Goal: Transaction & Acquisition: Obtain resource

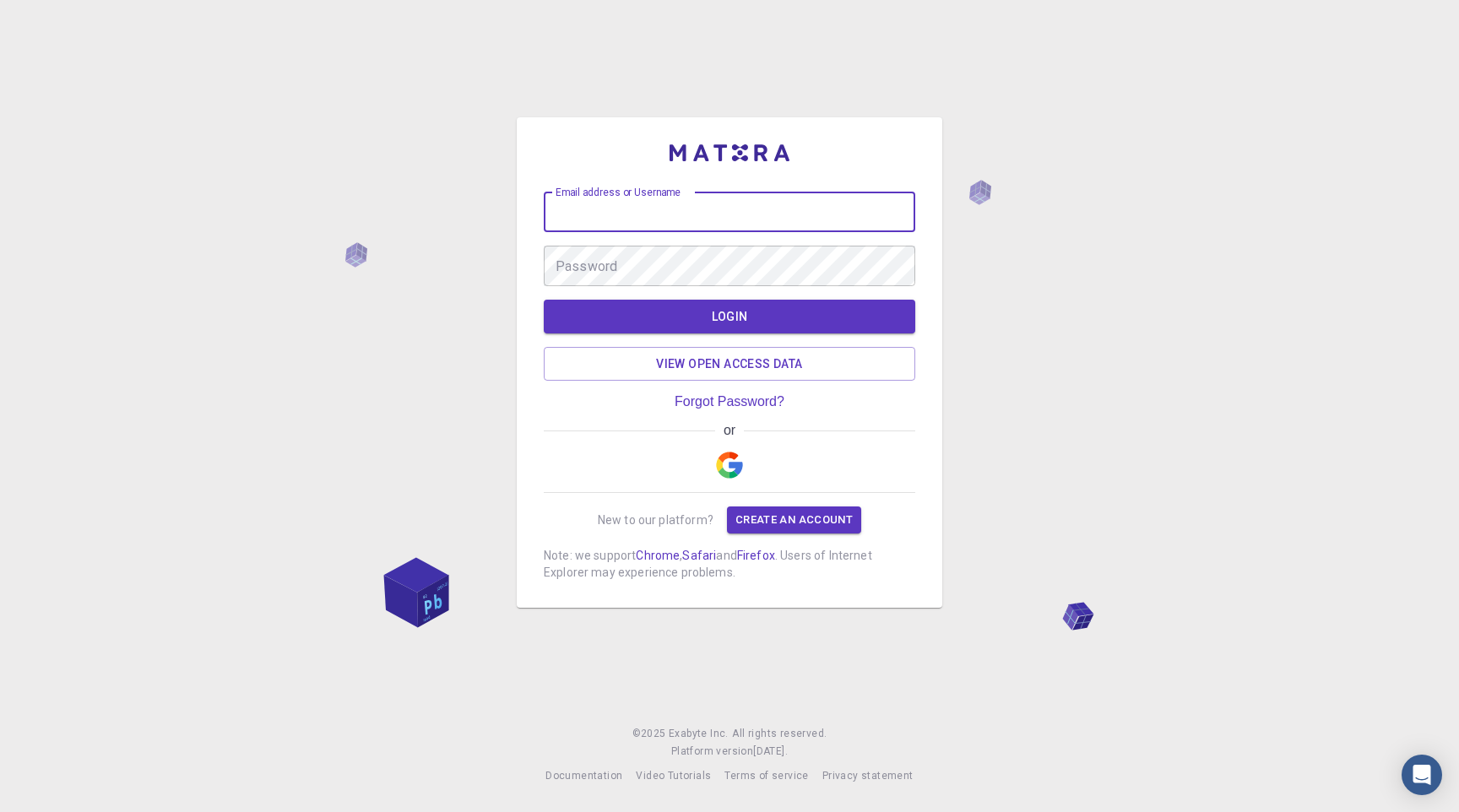
click at [724, 208] on input "Email address or Username" at bounding box center [729, 212] width 371 height 41
click at [730, 300] on button "LOGIN" at bounding box center [729, 316] width 371 height 33
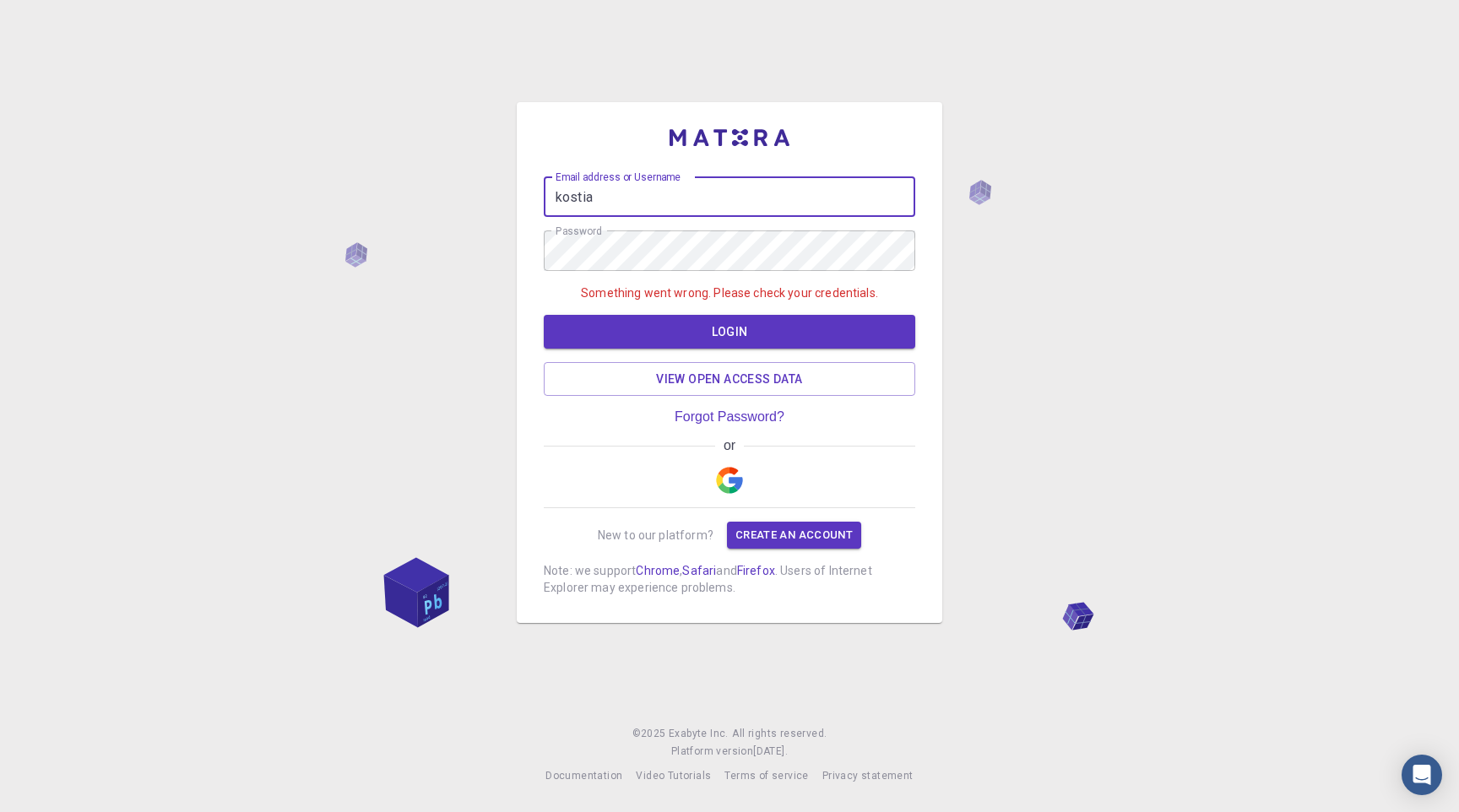
click at [711, 202] on input "kostia" at bounding box center [729, 196] width 371 height 41
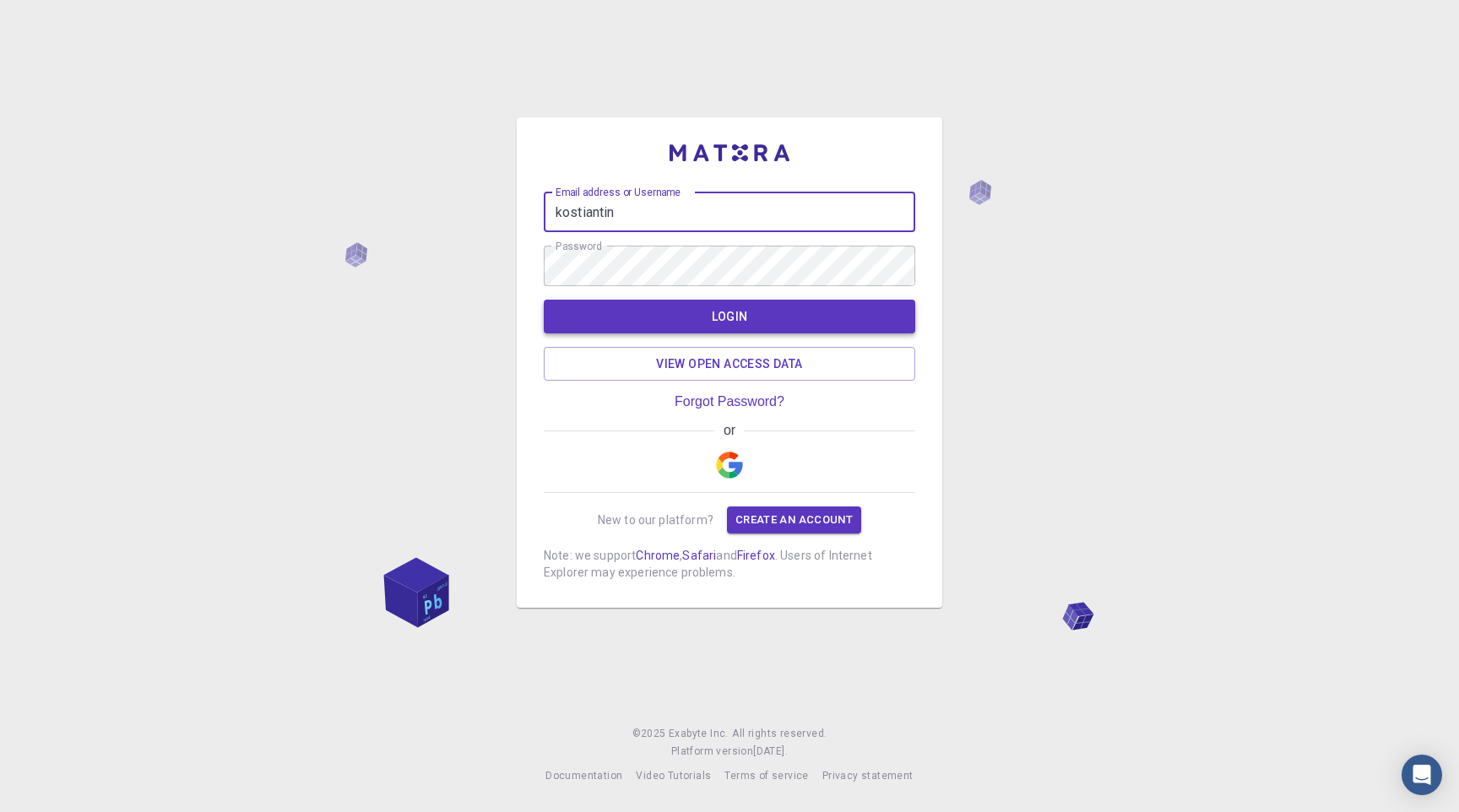
click at [721, 324] on button "LOGIN" at bounding box center [729, 316] width 371 height 33
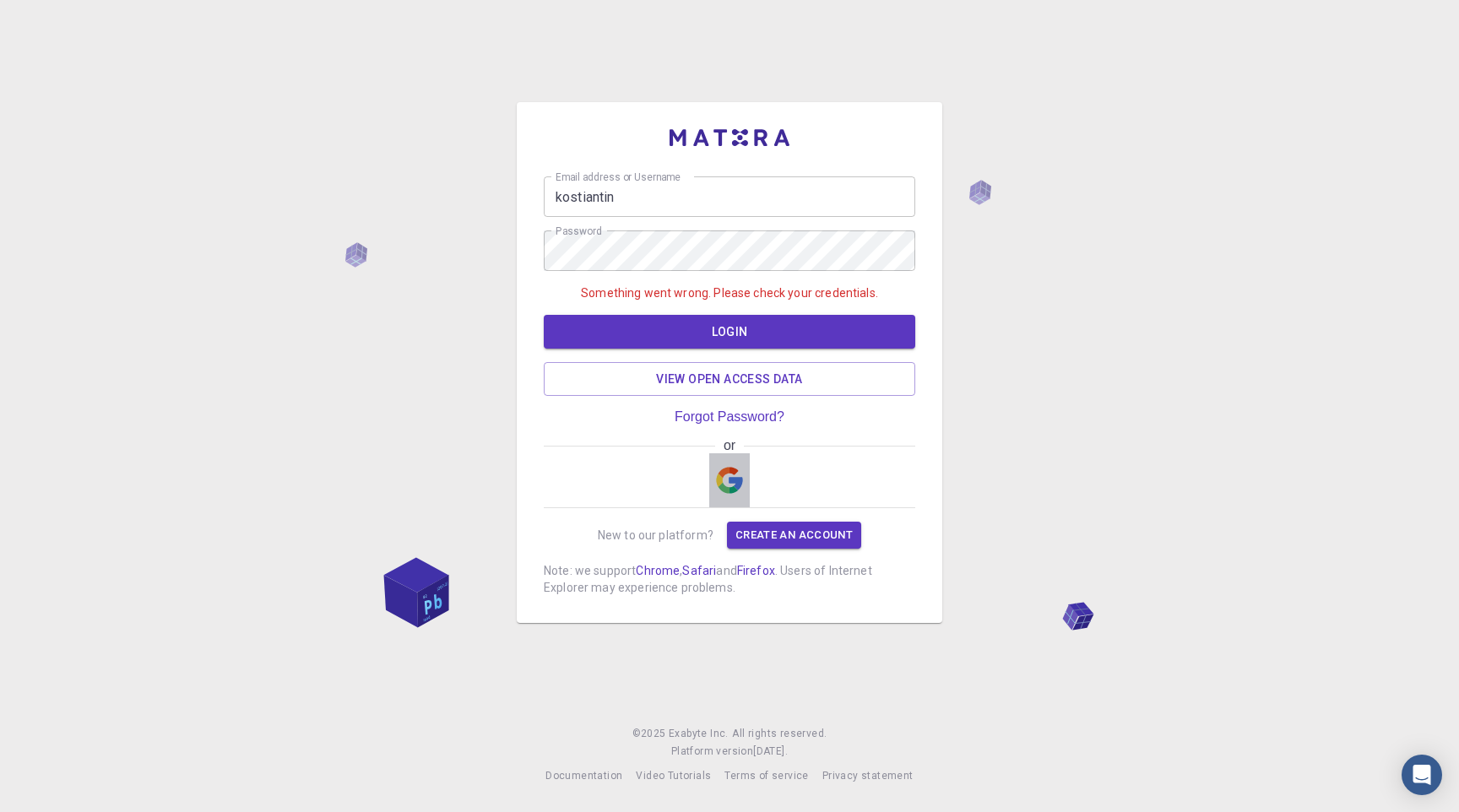
click at [739, 487] on img "button" at bounding box center [729, 480] width 27 height 27
click at [654, 198] on input "kostiantin" at bounding box center [729, 196] width 371 height 41
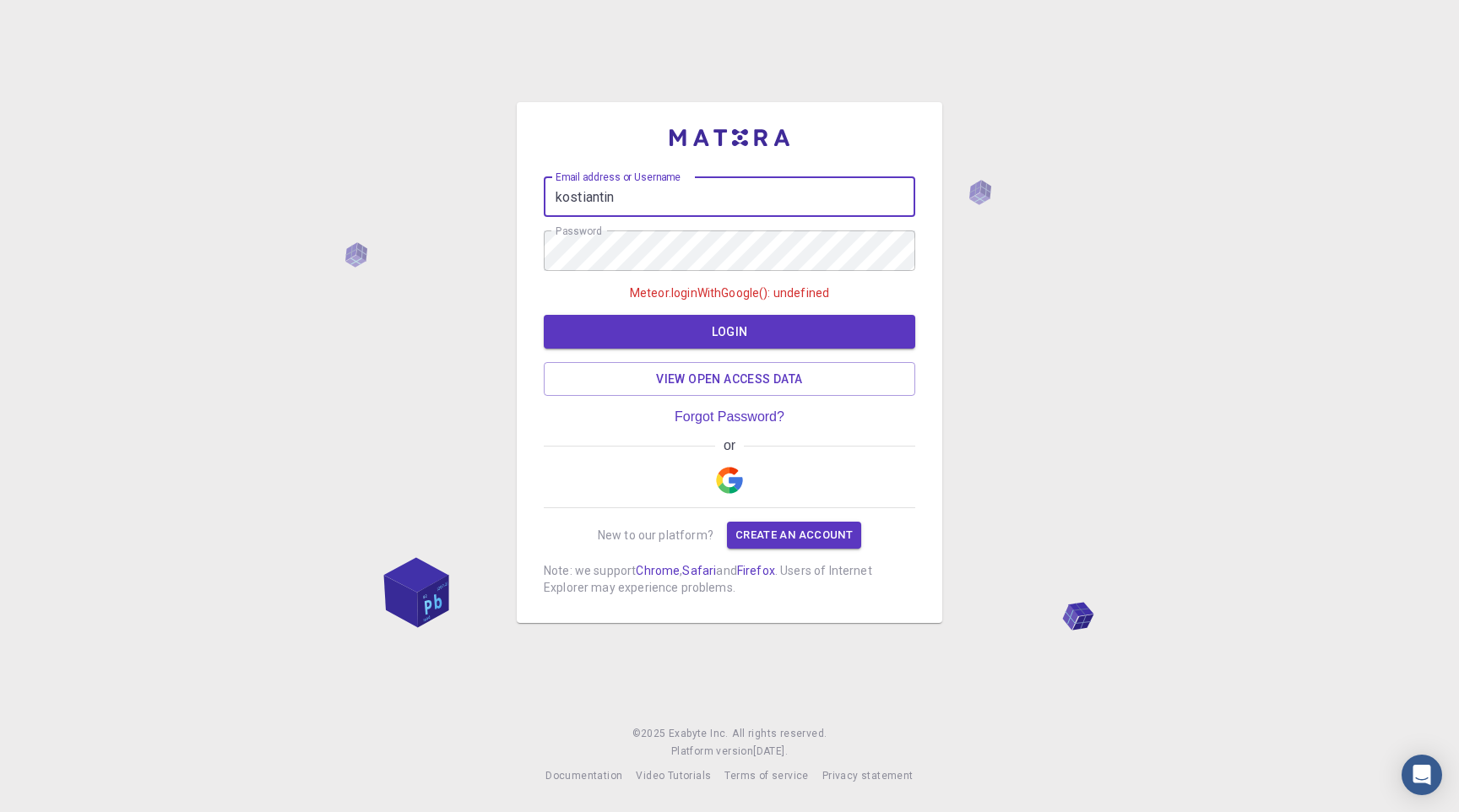
click at [654, 198] on input "kostiantin" at bounding box center [729, 196] width 371 height 41
click at [595, 190] on input "kostiantin" at bounding box center [729, 196] width 371 height 41
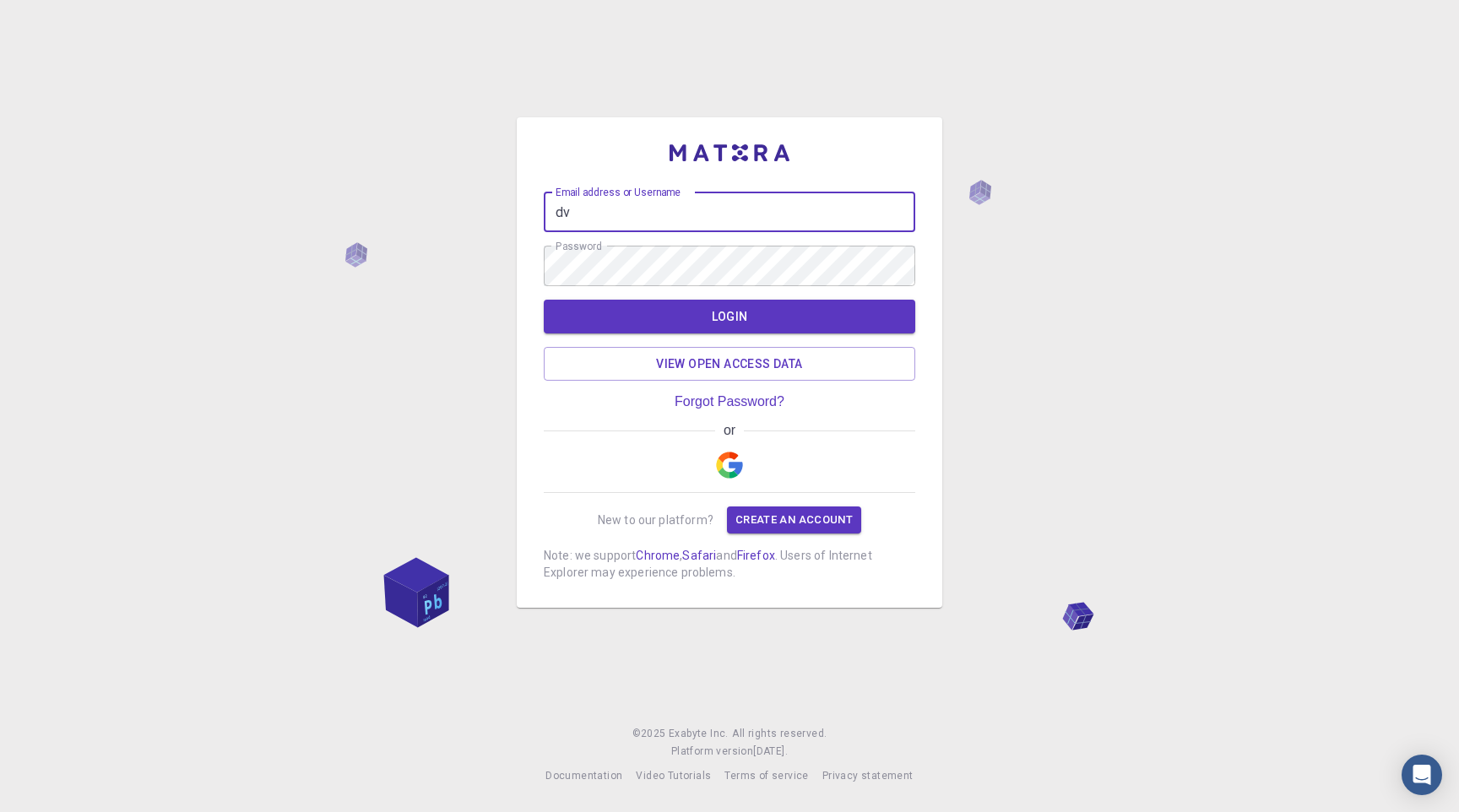
type input "[EMAIL_ADDRESS][DOMAIN_NAME]"
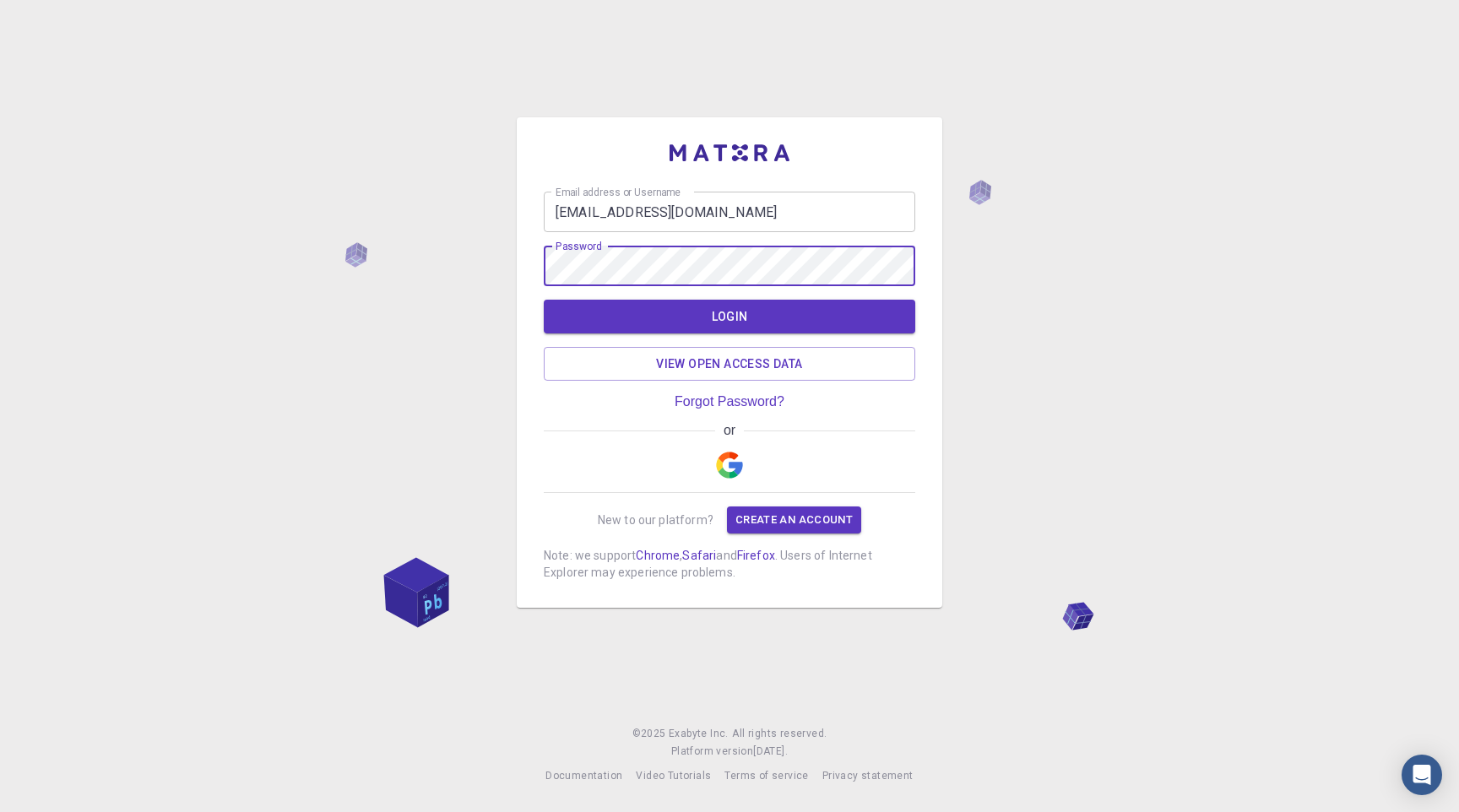
click at [543, 300] on button "LOGIN" at bounding box center [729, 316] width 371 height 33
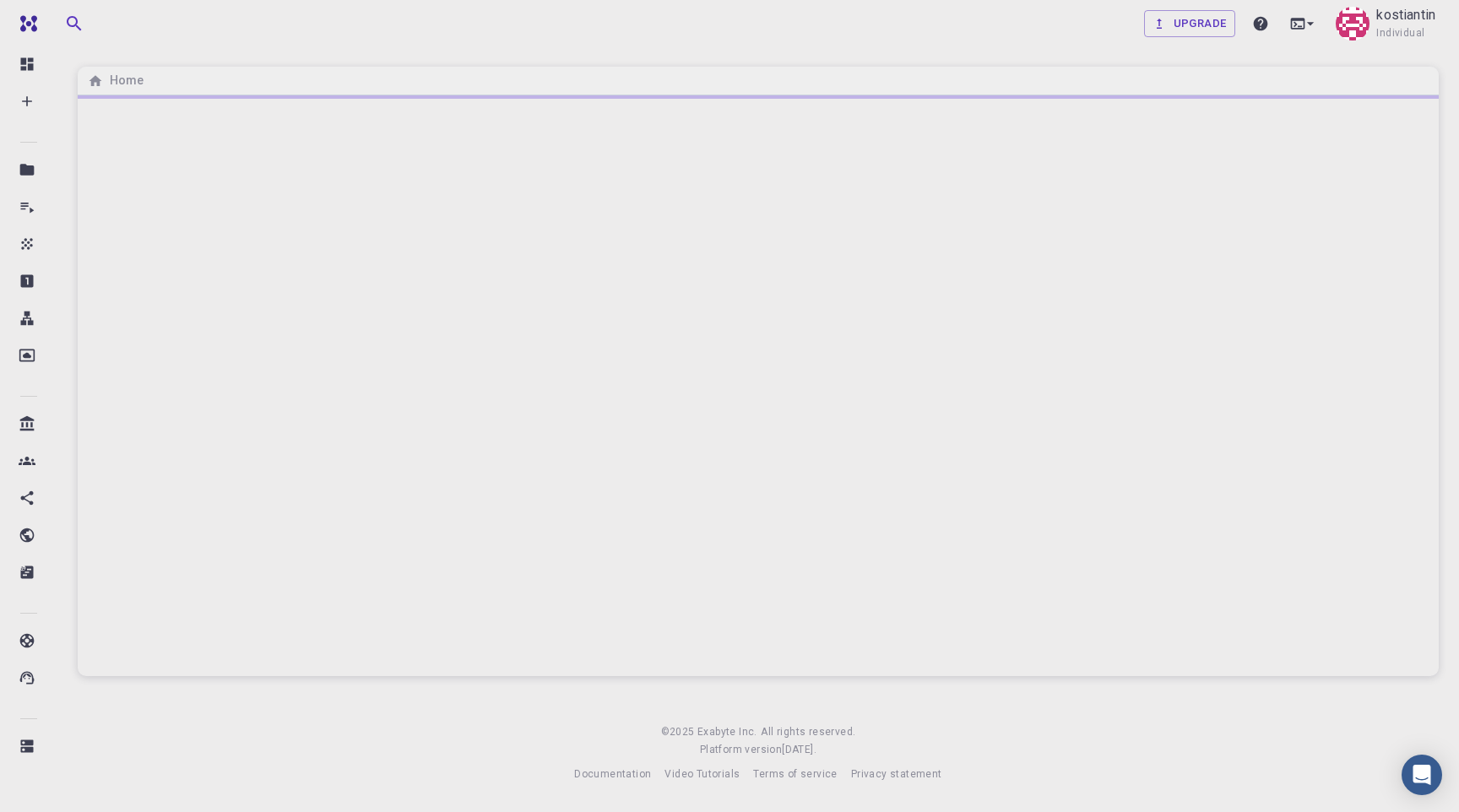
click at [1133, 285] on div at bounding box center [758, 386] width 1361 height 580
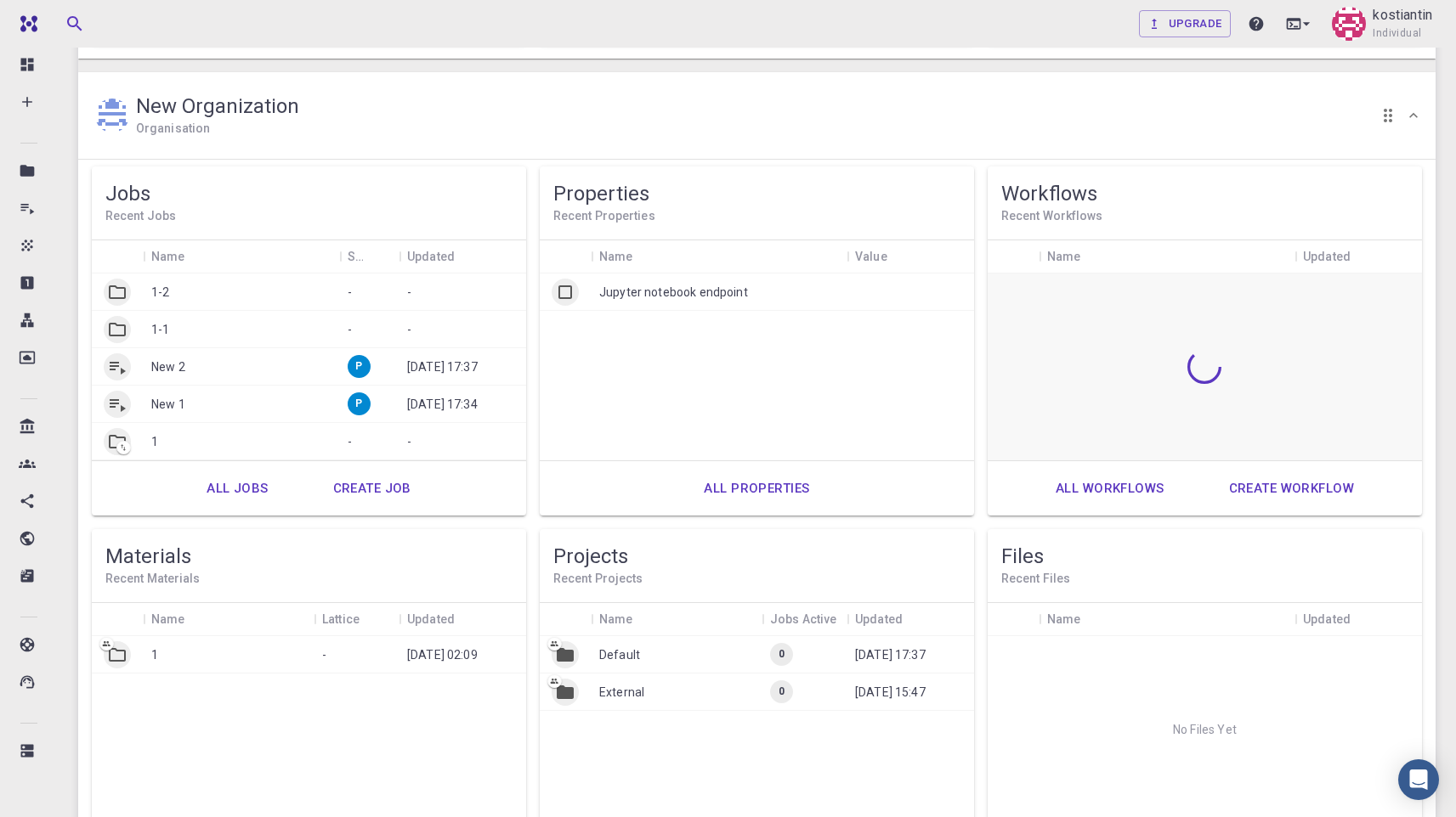
scroll to position [858, 0]
click at [1112, 488] on link "All workflows" at bounding box center [1109, 487] width 146 height 41
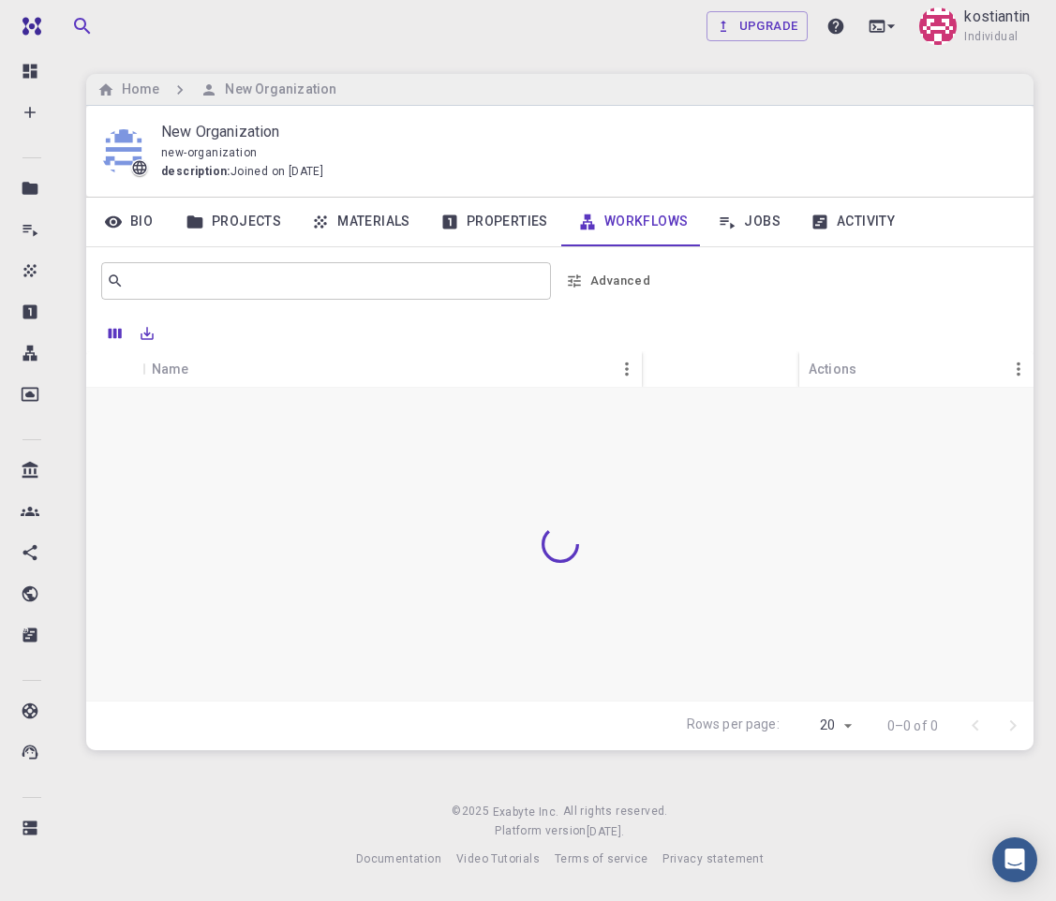
click at [496, 233] on link "Properties" at bounding box center [494, 222] width 138 height 49
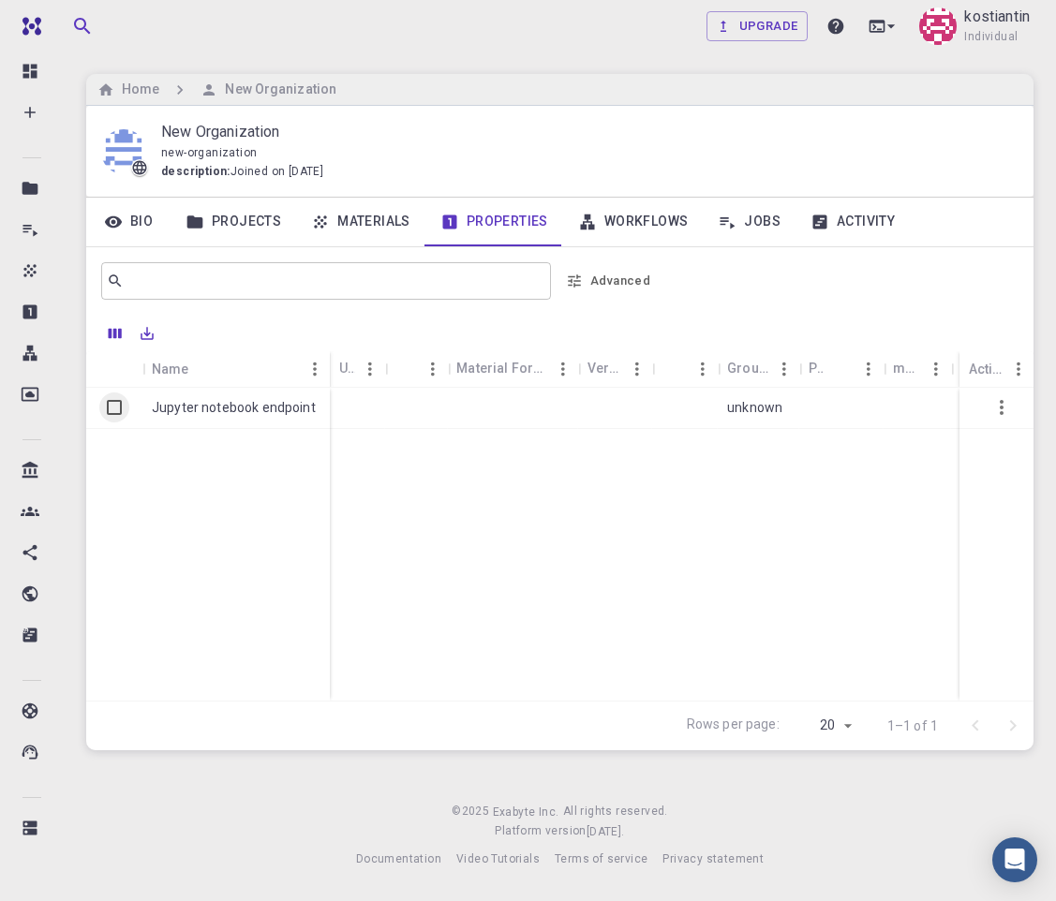
click at [420, 230] on link "Materials" at bounding box center [360, 222] width 129 height 49
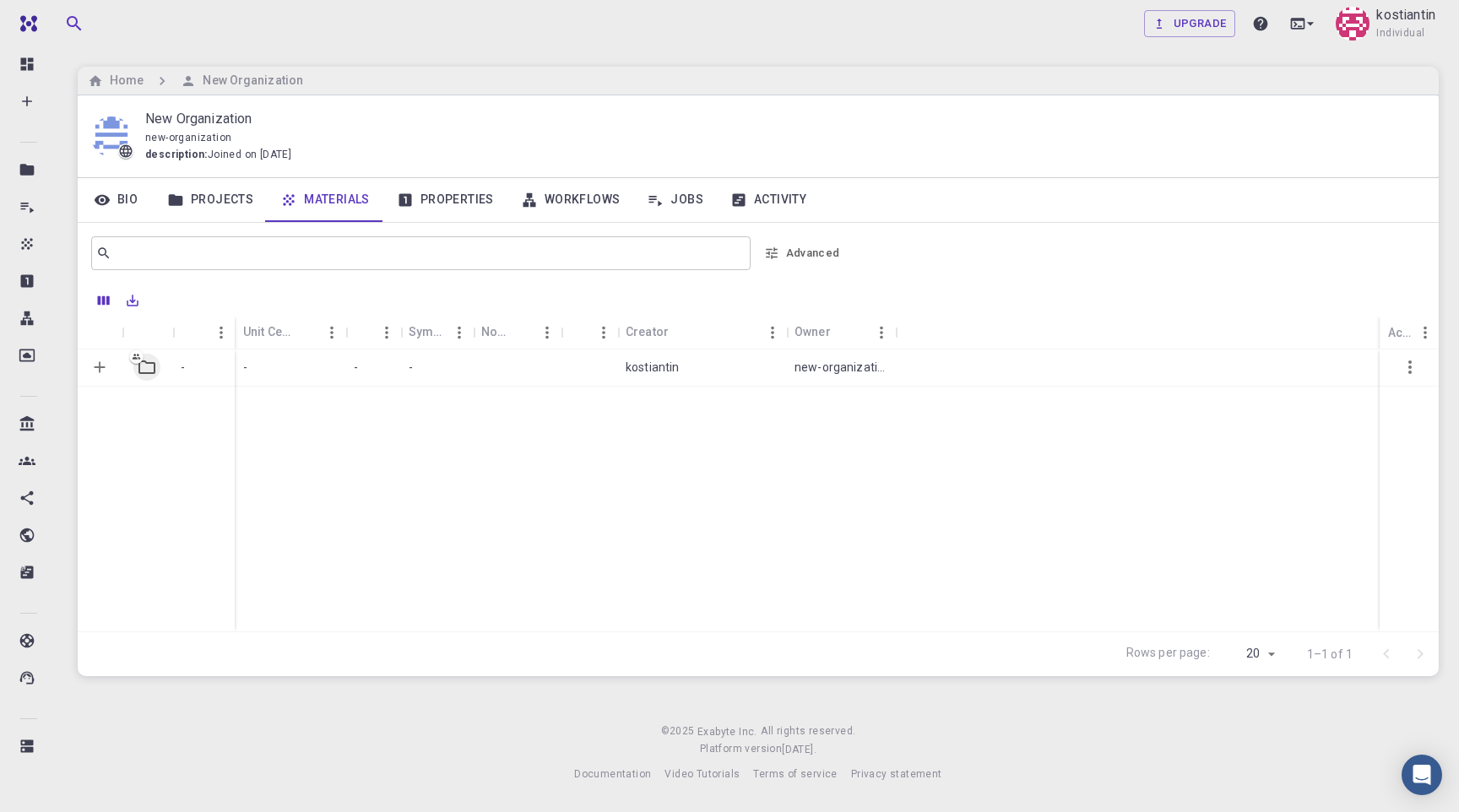
click at [178, 367] on div "-" at bounding box center [203, 368] width 62 height 37
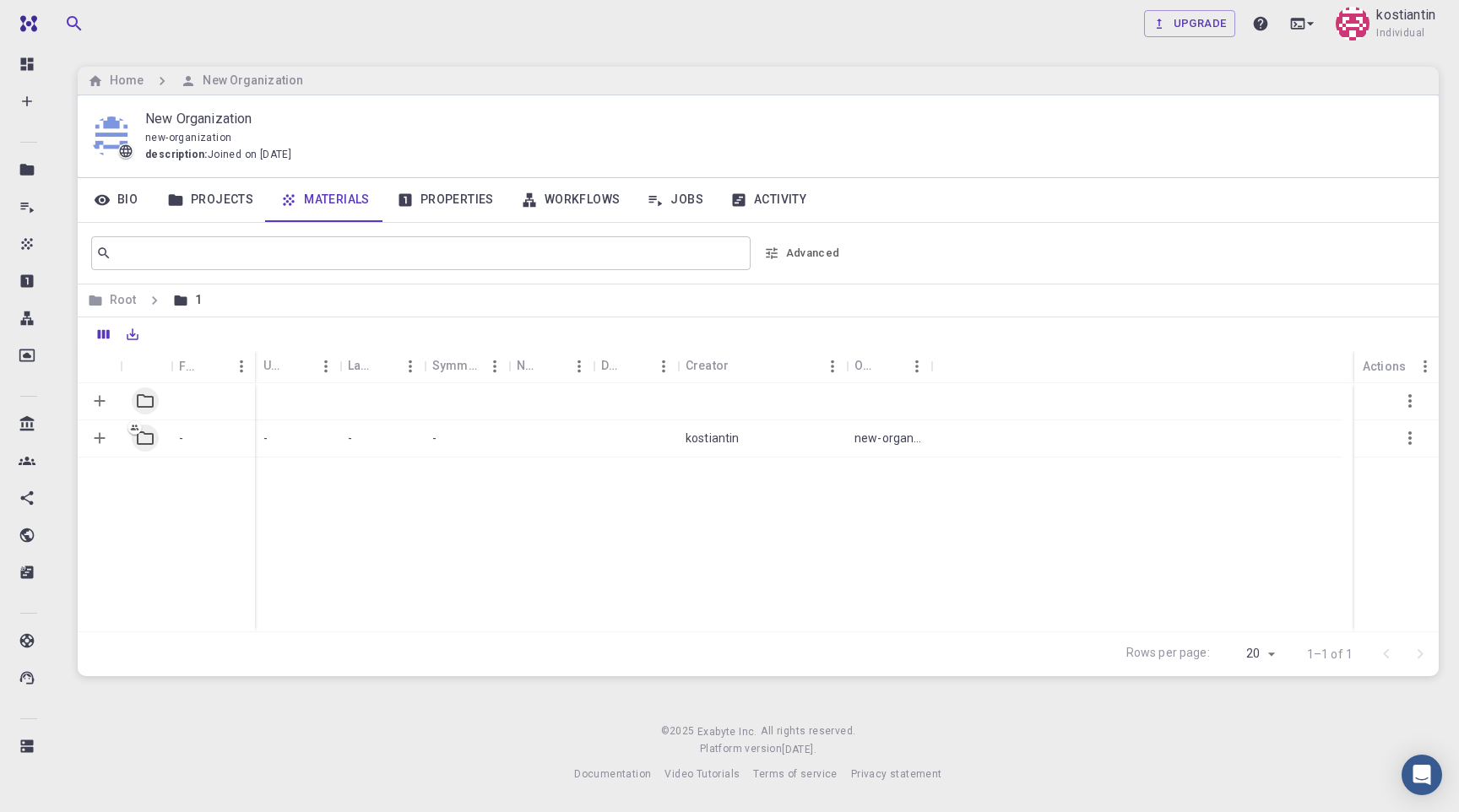
click at [206, 439] on div "-" at bounding box center [213, 438] width 85 height 37
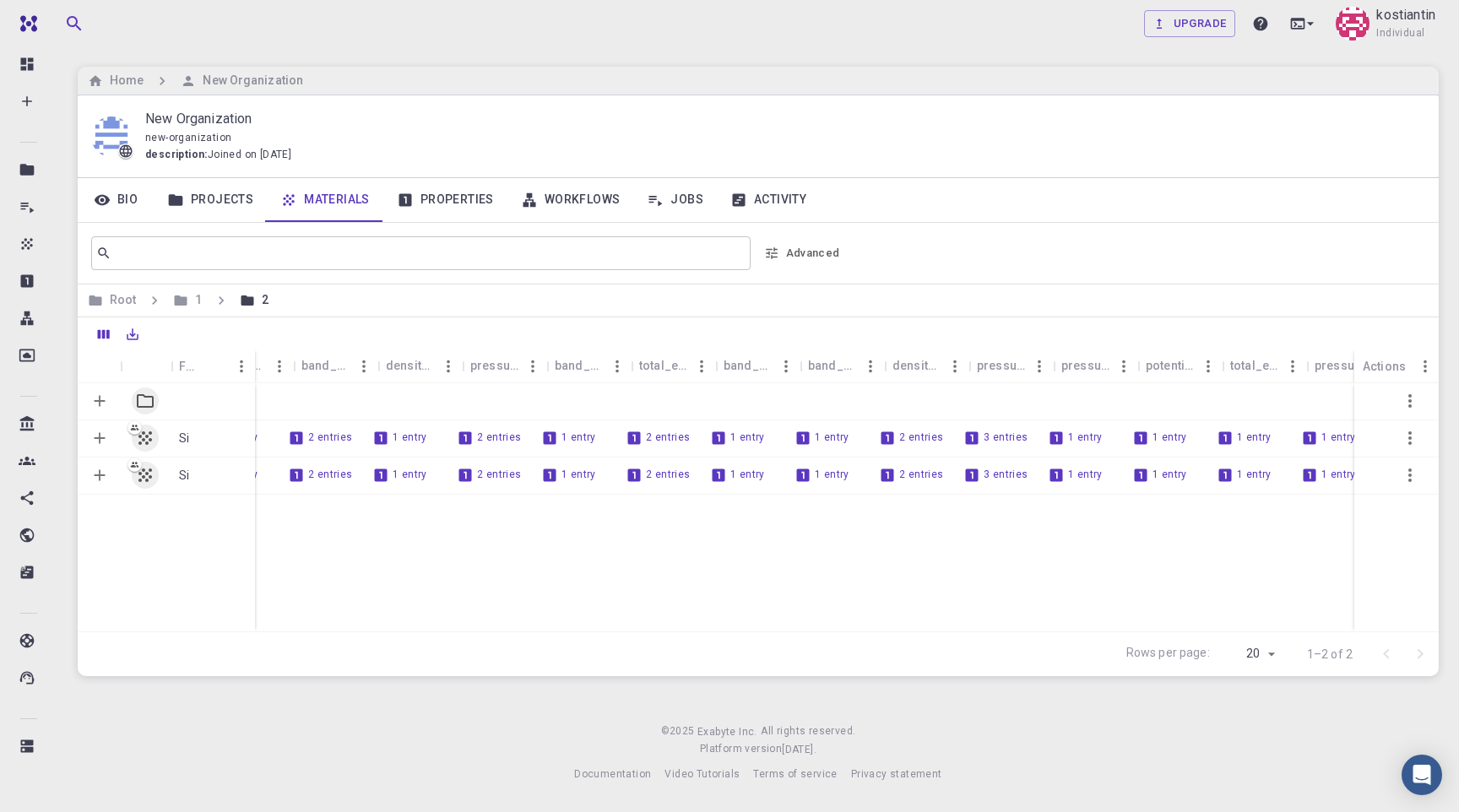
scroll to position [0, 1686]
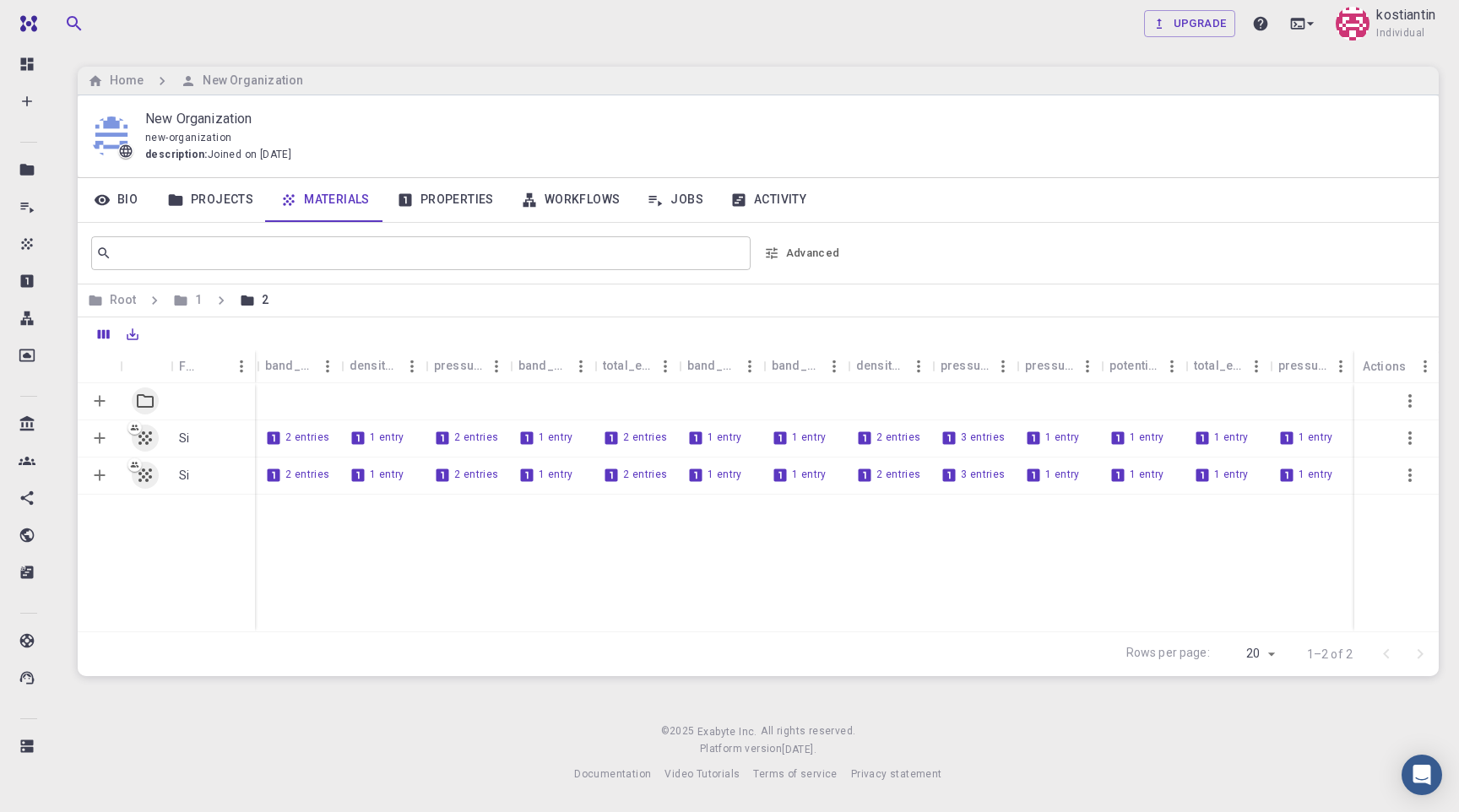
click at [212, 201] on link "Projects" at bounding box center [210, 200] width 114 height 44
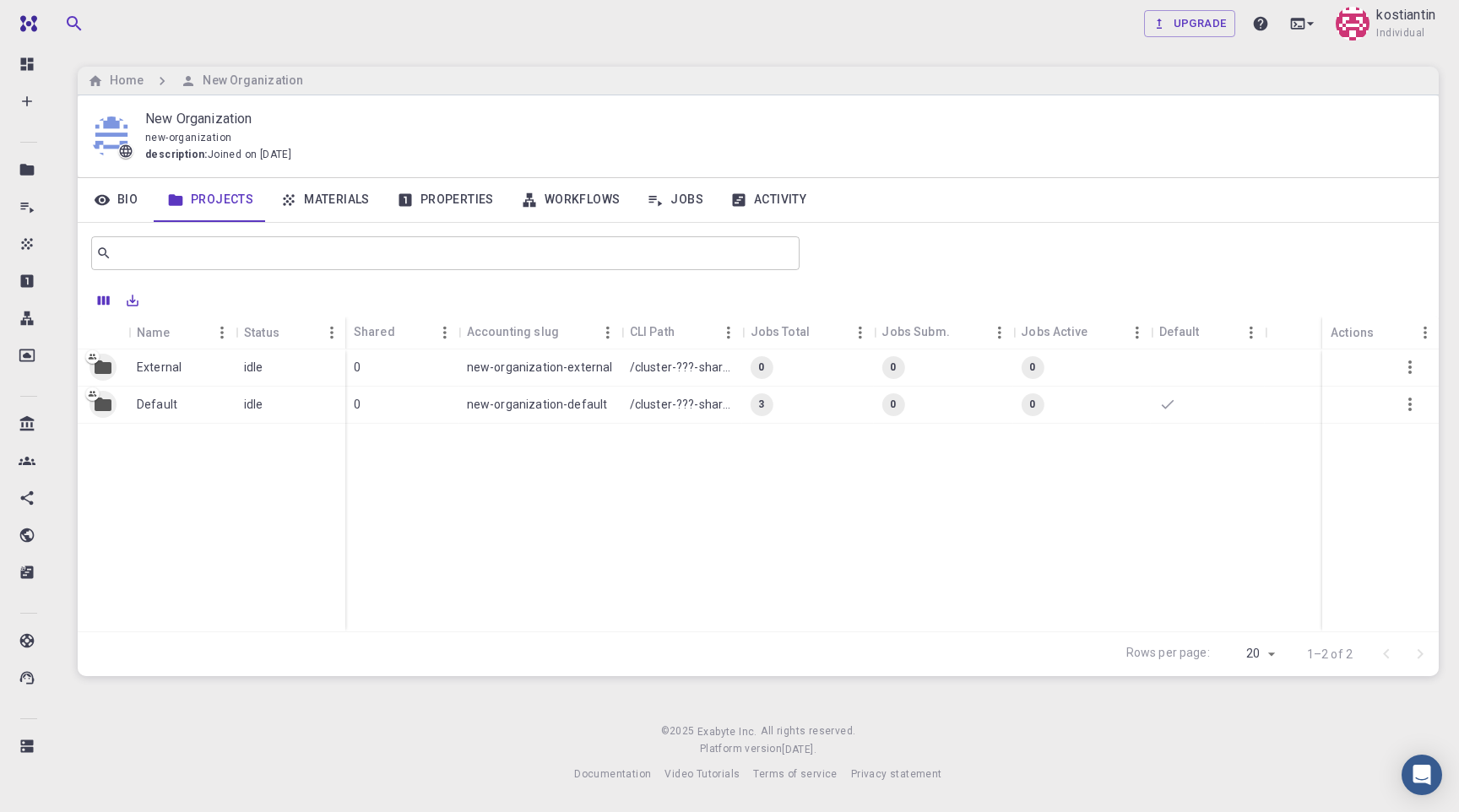
click at [306, 201] on link "Materials" at bounding box center [324, 200] width 116 height 44
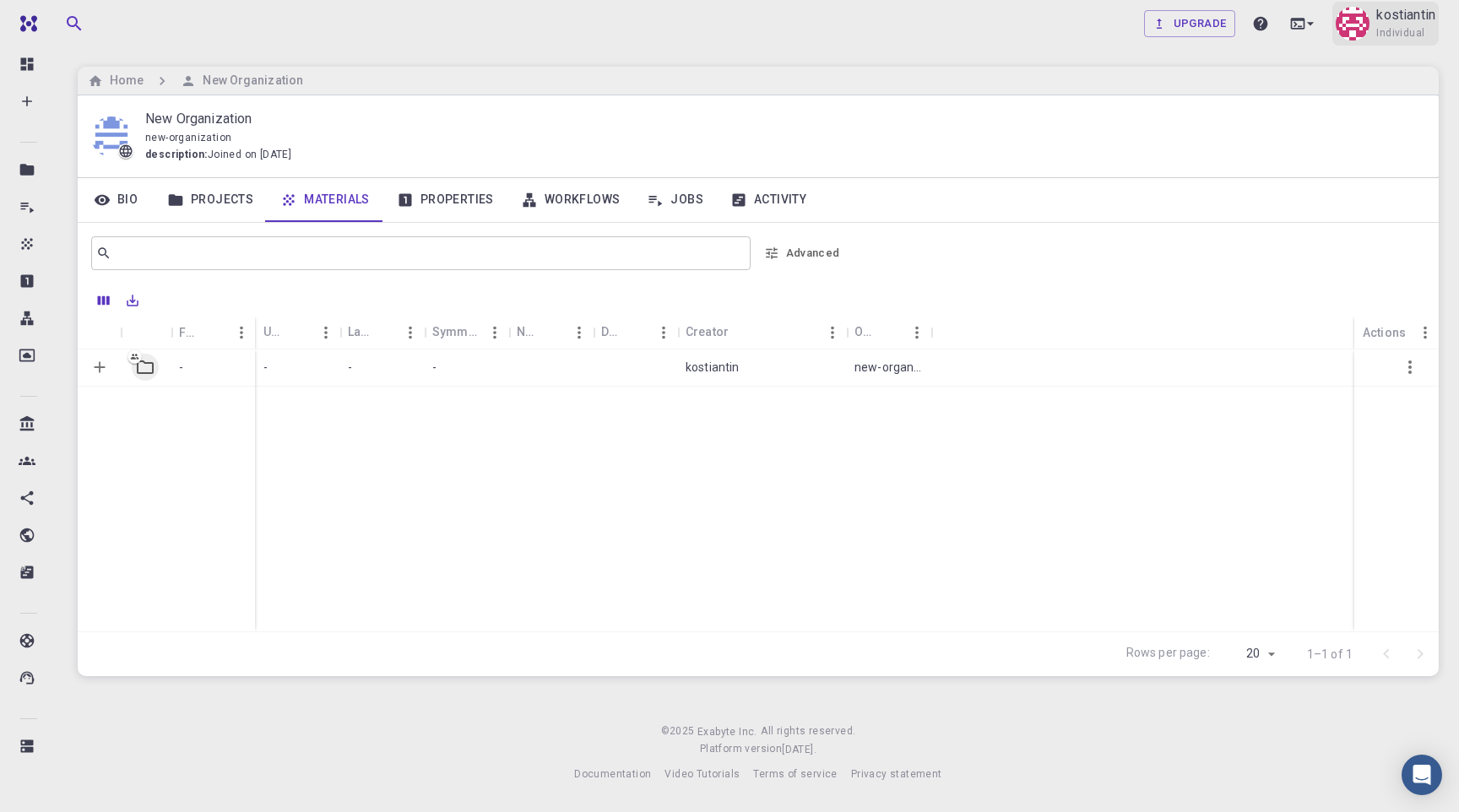
click at [1389, 16] on p "kostiantin" at bounding box center [1406, 15] width 59 height 20
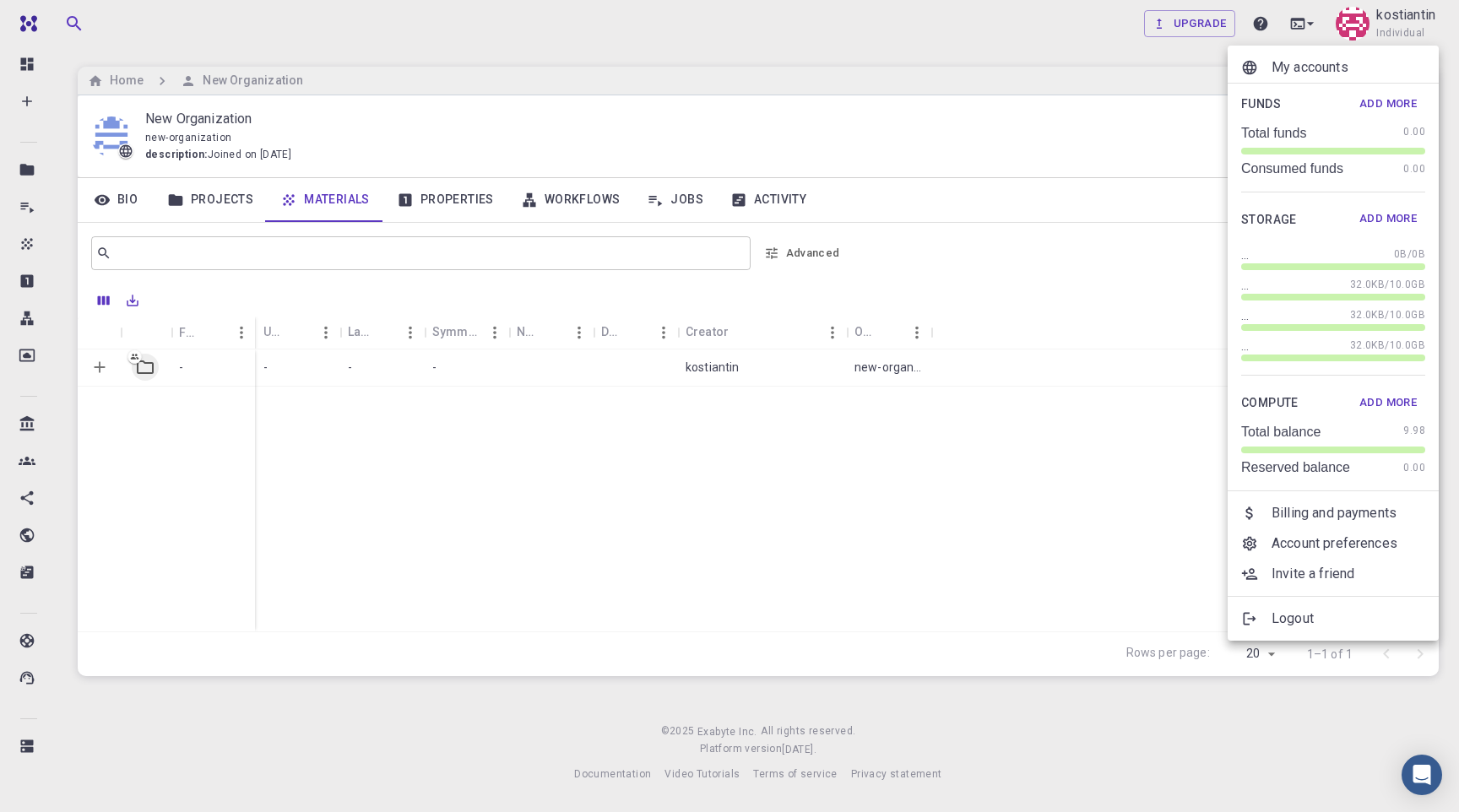
click at [1324, 74] on p "My accounts" at bounding box center [1348, 68] width 153 height 20
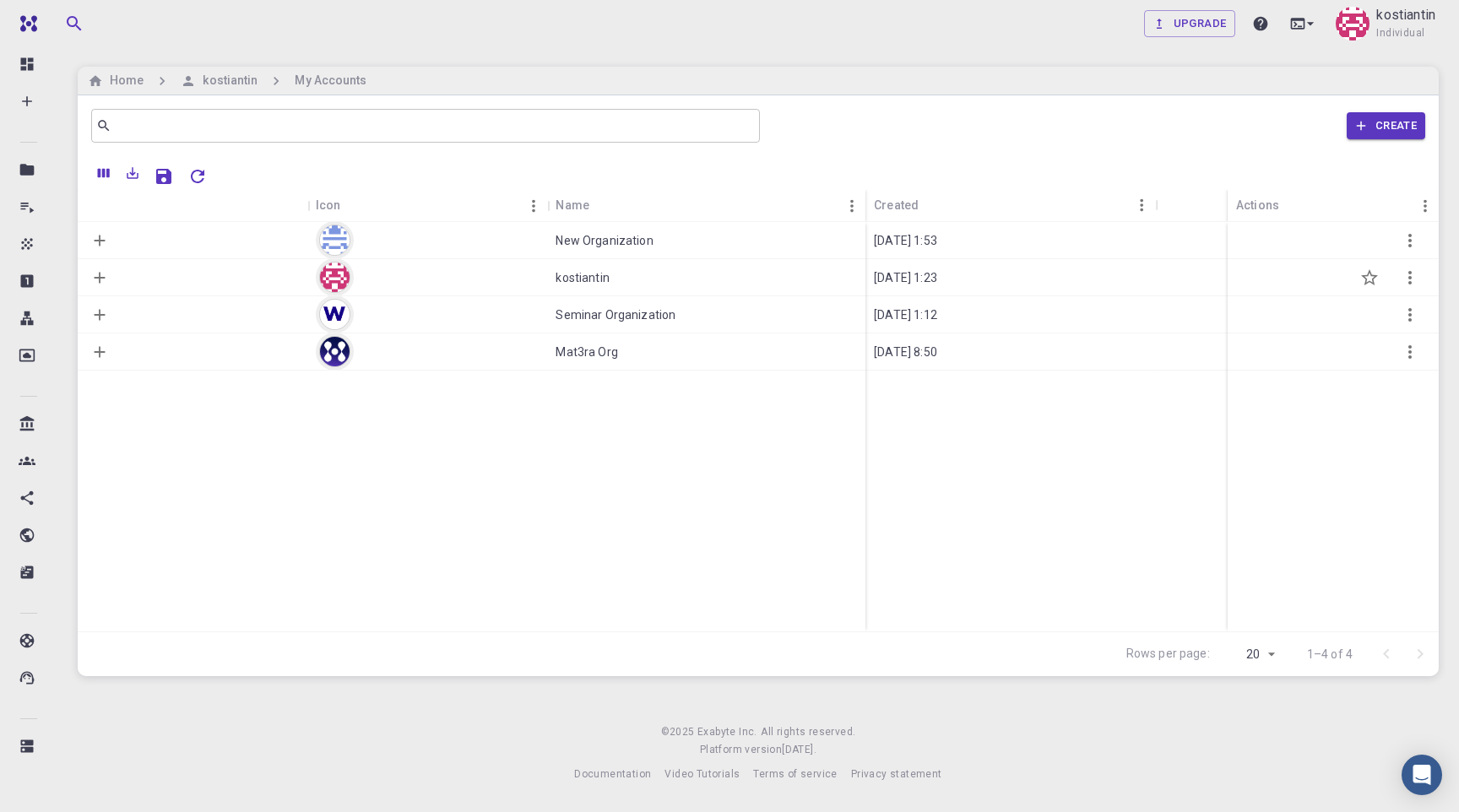
click at [392, 280] on div at bounding box center [427, 278] width 241 height 37
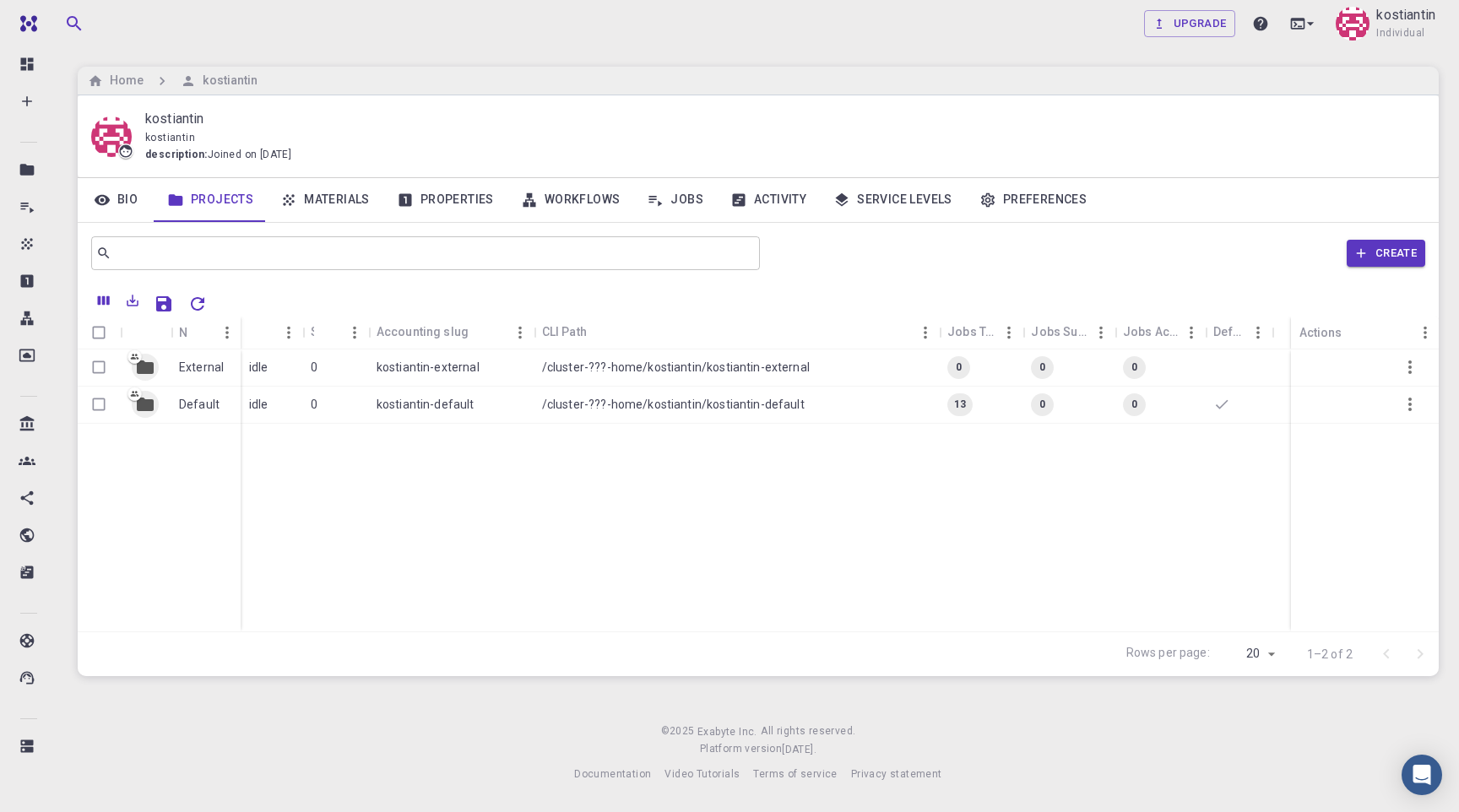
click at [322, 189] on link "Materials" at bounding box center [324, 200] width 116 height 44
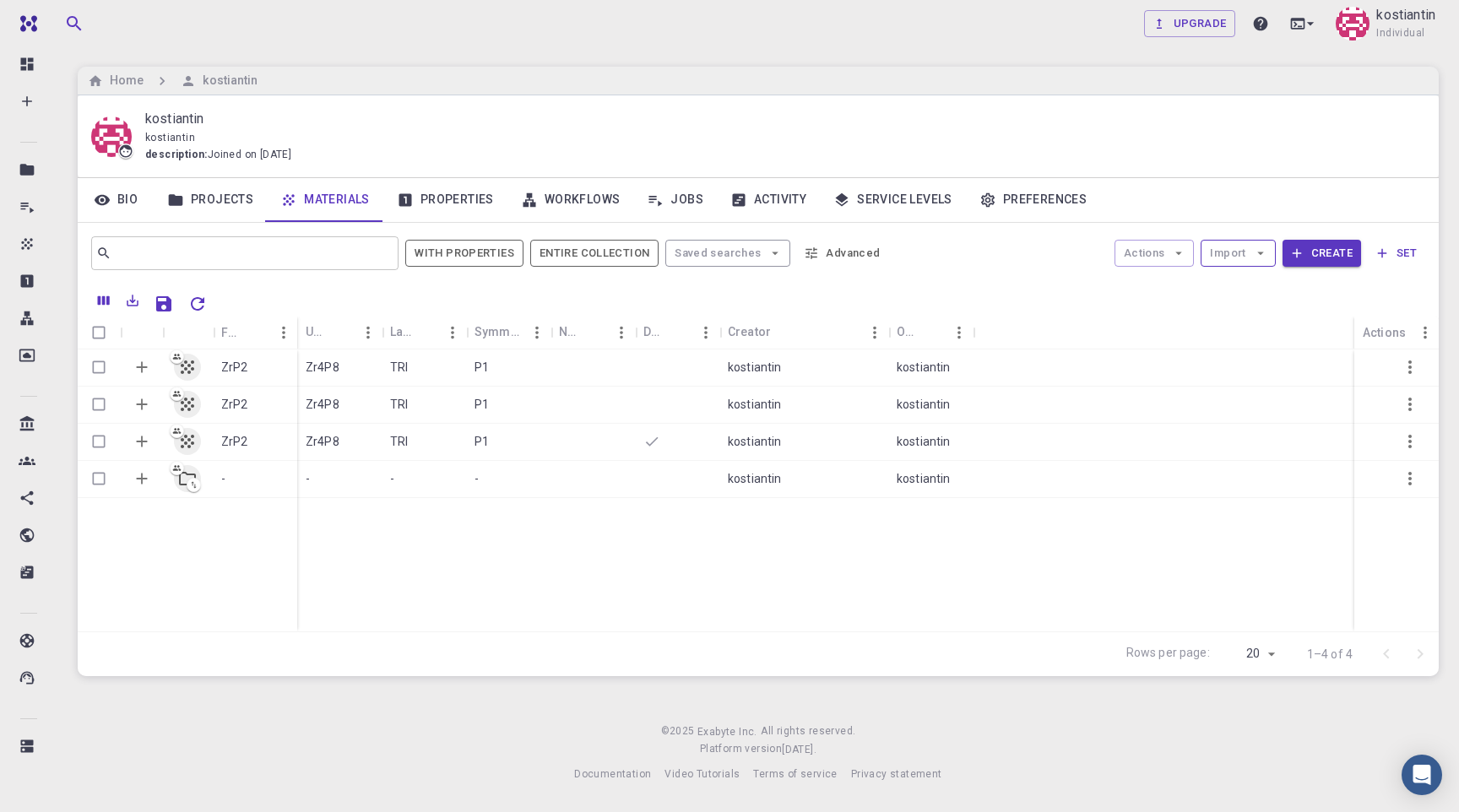
click at [1248, 253] on button "Import" at bounding box center [1237, 253] width 74 height 27
click at [1266, 342] on span "Import From 3rd Party" at bounding box center [1299, 342] width 106 height 17
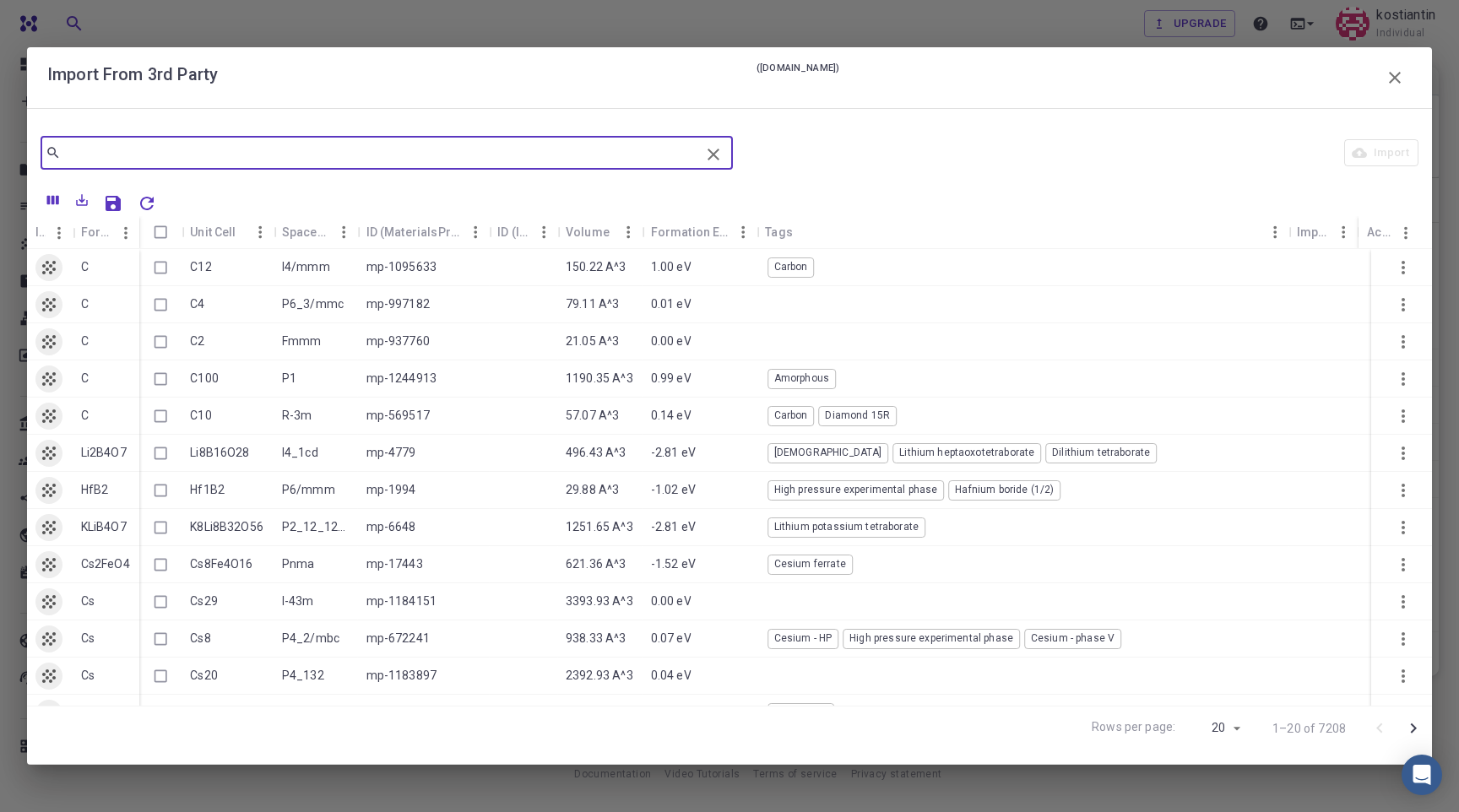
click at [291, 158] on input "text" at bounding box center [379, 152] width 639 height 23
paste input "mp-11"
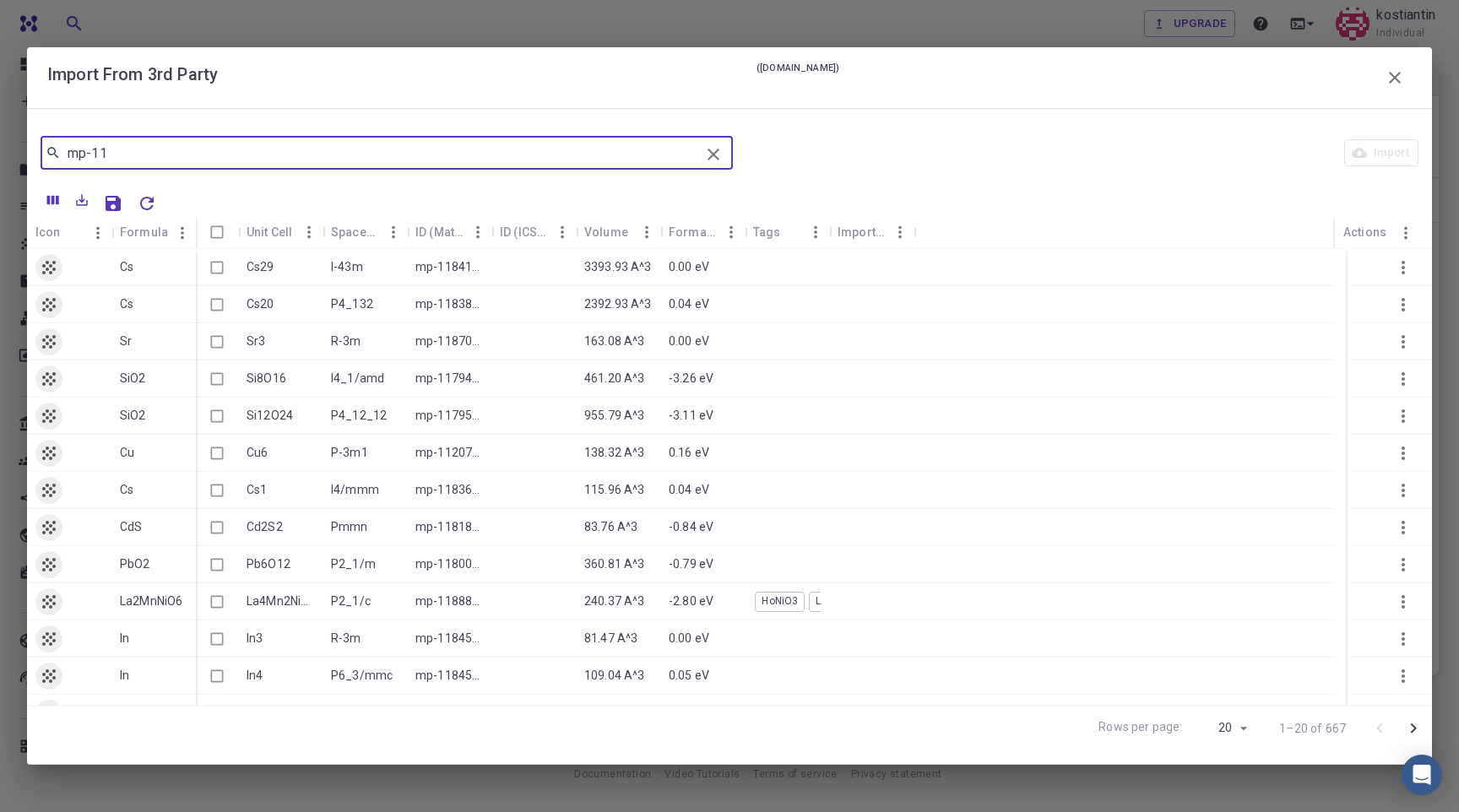
type input "mp-11"
